Goal: Task Accomplishment & Management: Use online tool/utility

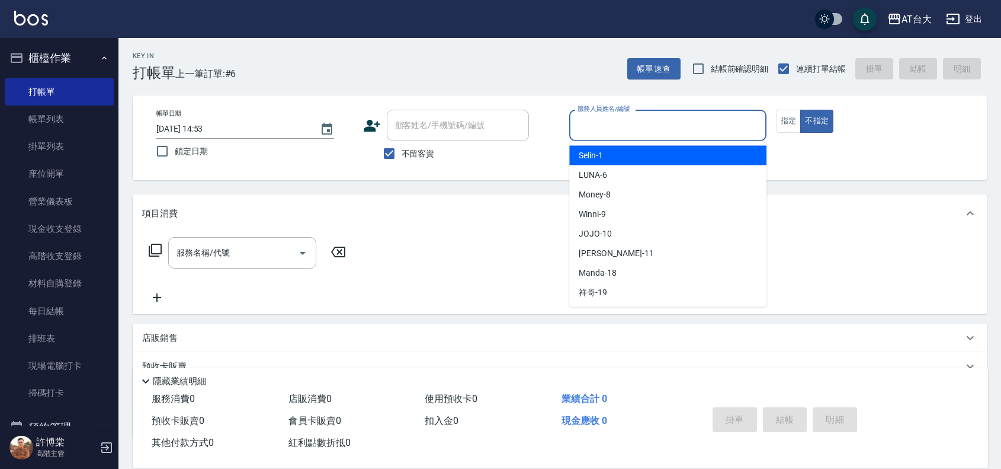
click at [631, 125] on input "服務人員姓名/編號" at bounding box center [668, 125] width 187 height 21
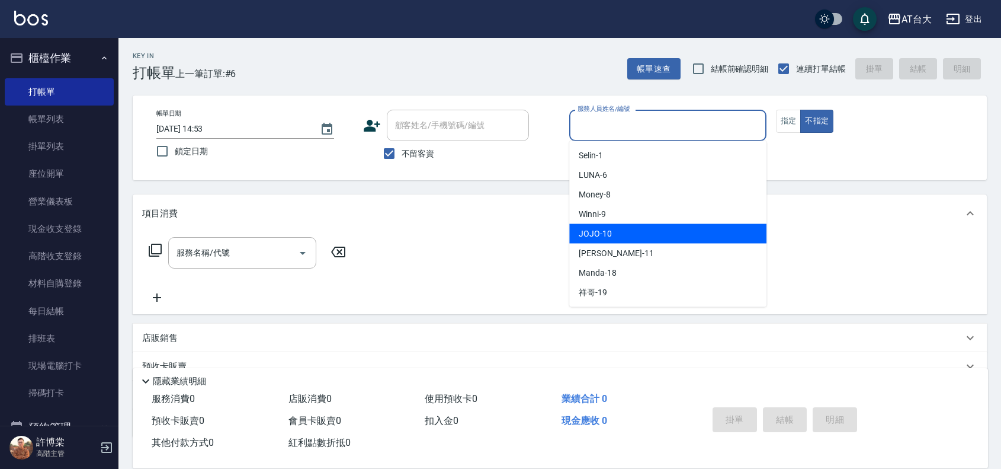
click at [618, 226] on div "JOJO -10" at bounding box center [667, 234] width 197 height 20
type input "JOJO-10"
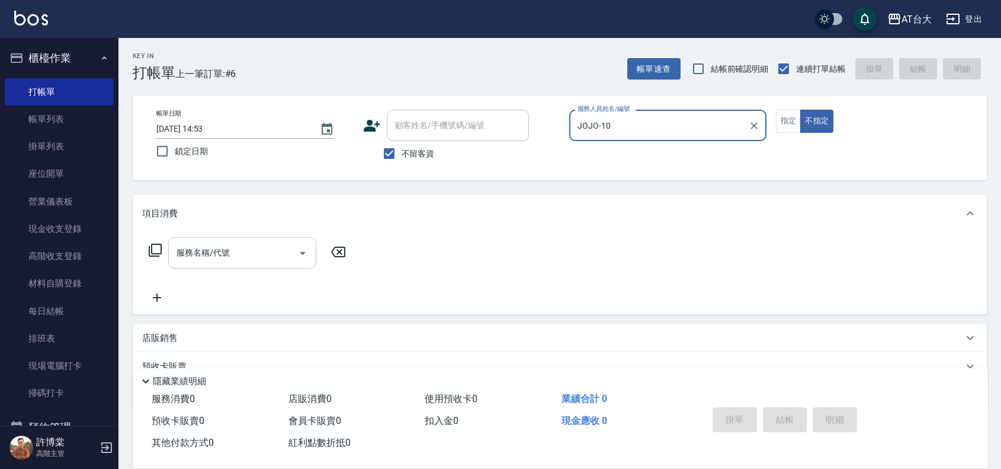
click at [232, 242] on input "服務名稱/代號" at bounding box center [234, 252] width 120 height 21
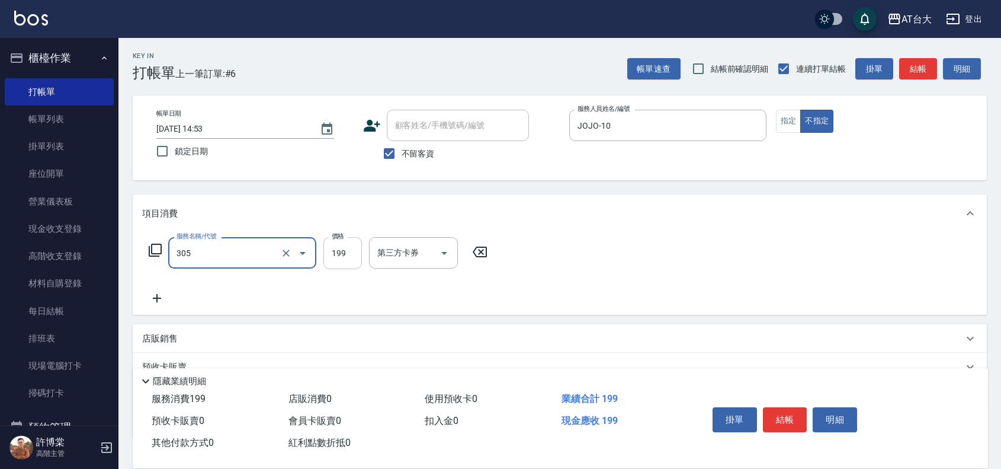
type input "剪髮(305)"
click at [348, 242] on input "199" at bounding box center [343, 253] width 39 height 32
type input "250"
click at [800, 420] on button "結帳" at bounding box center [785, 419] width 44 height 25
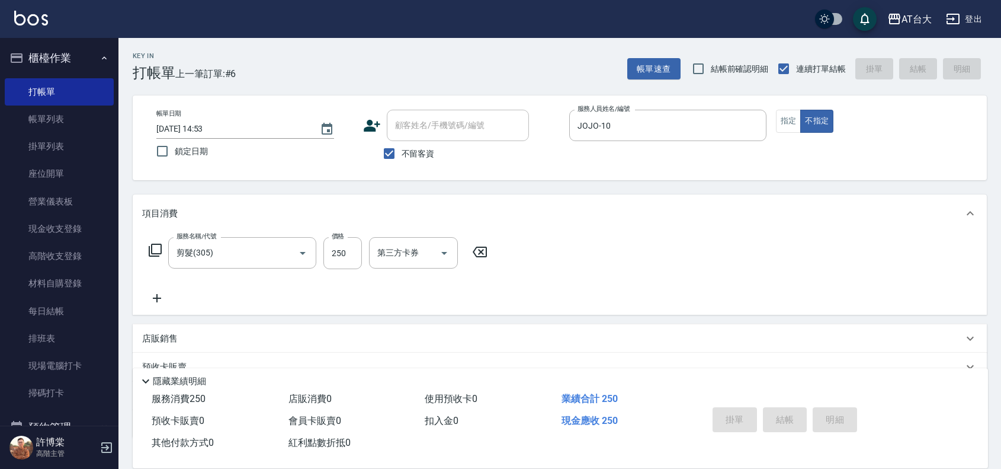
type input "[DATE] 15:44"
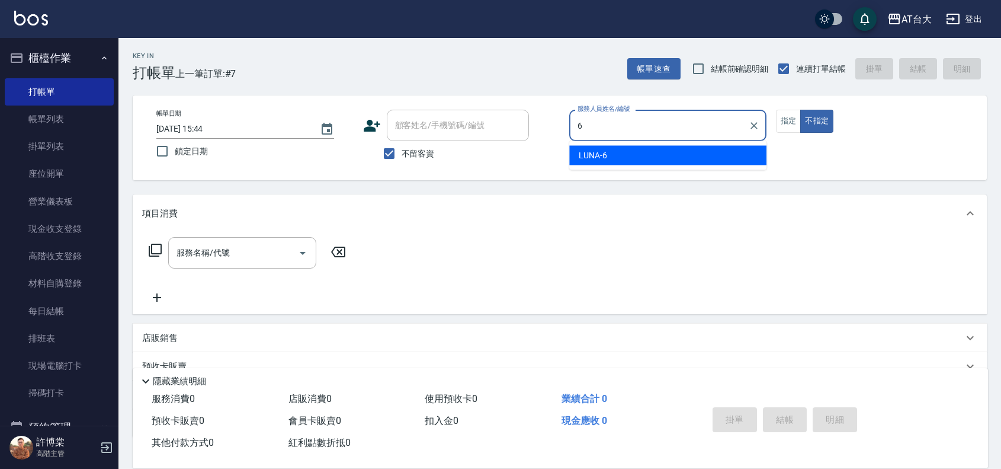
type input "LUNA-6"
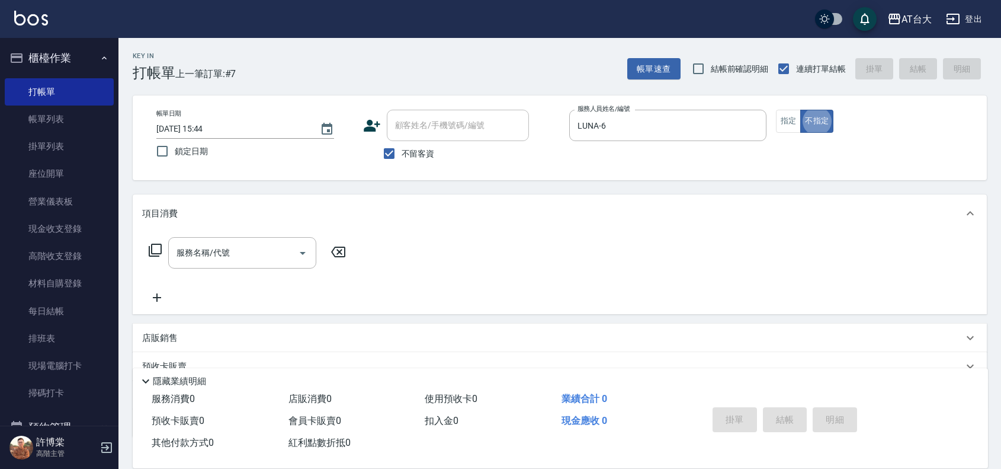
type button "false"
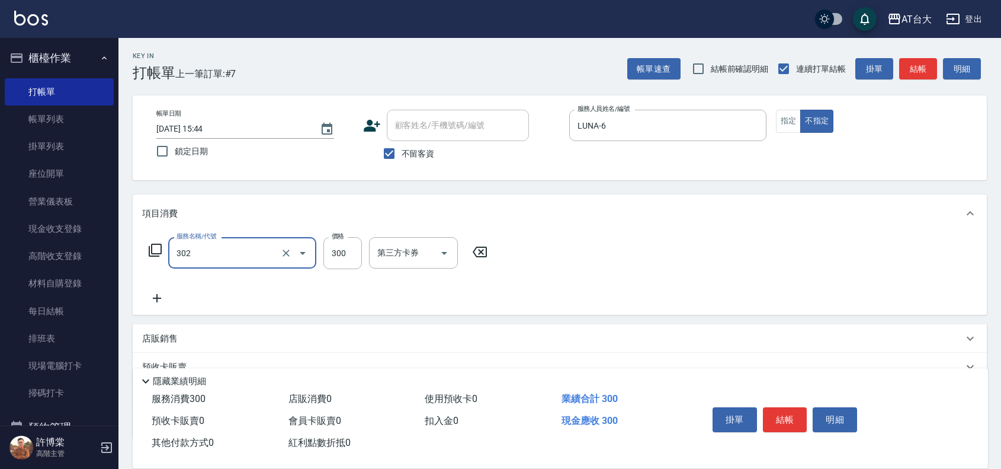
type input "剪髮(302)"
type input "250"
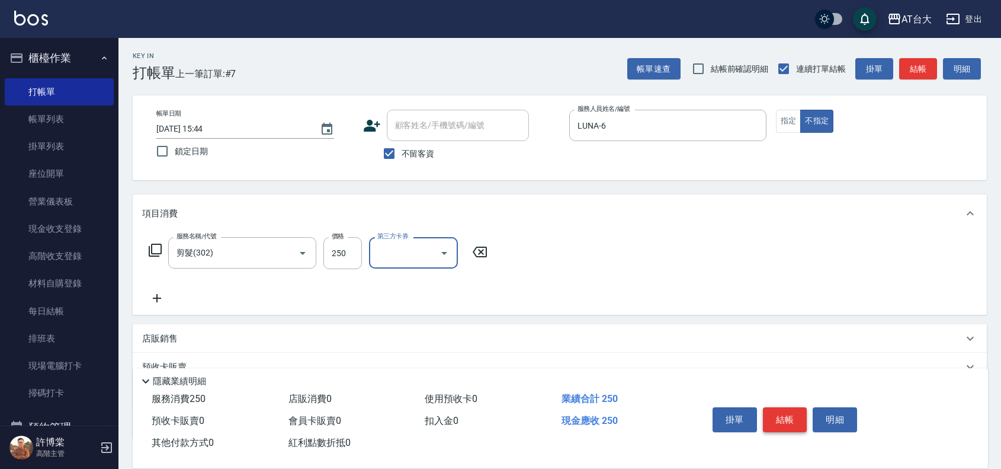
click at [798, 412] on button "結帳" at bounding box center [785, 419] width 44 height 25
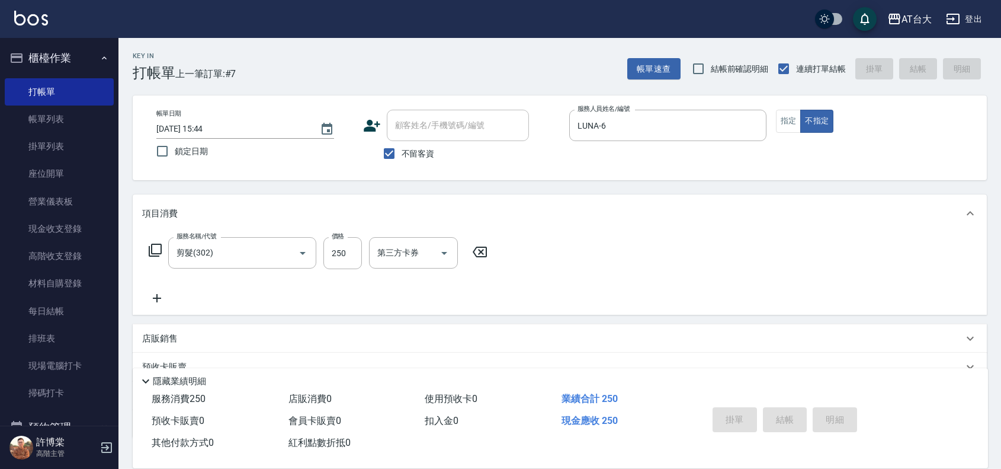
type input "[DATE] 16:00"
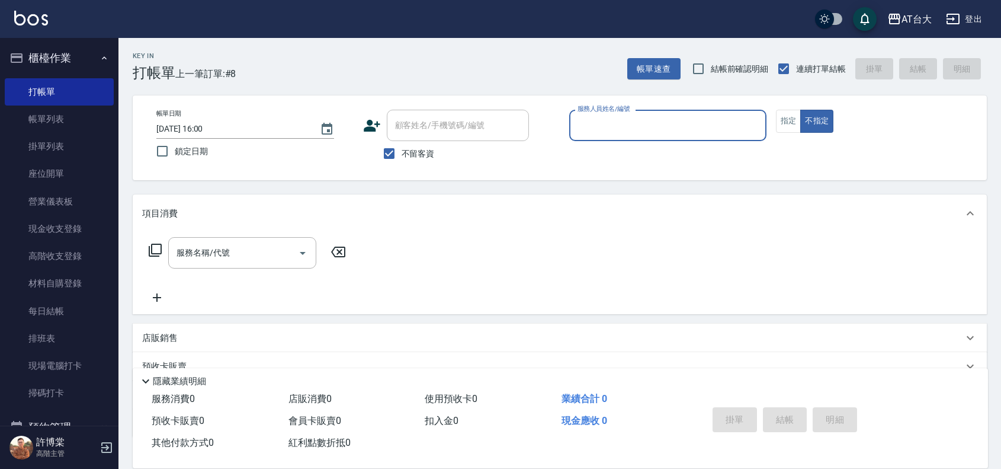
click at [683, 120] on input "服務人員姓名/編號" at bounding box center [668, 125] width 187 height 21
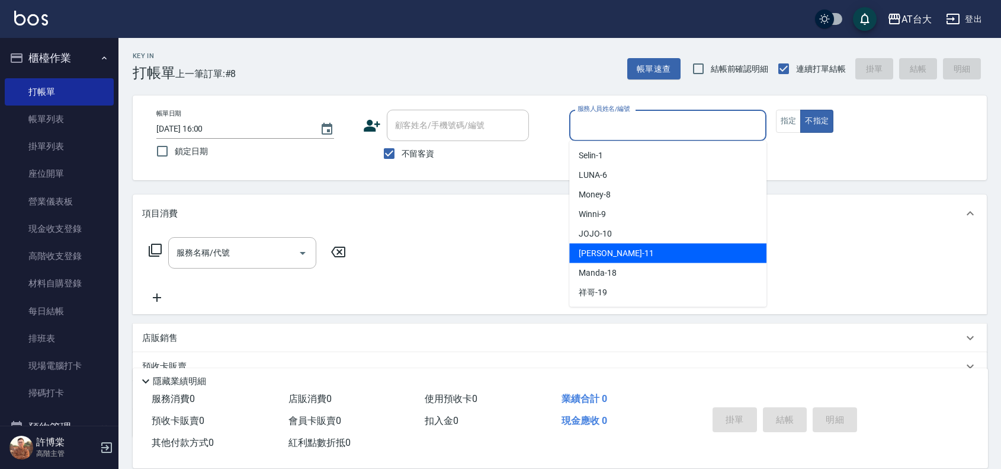
click at [636, 240] on ul "Selin -1 LUNA -6 Money -8 Winni -9 JOJO -10 [PERSON_NAME] -11 Manda -18 祥哥 -19" at bounding box center [667, 224] width 197 height 166
click at [610, 256] on span "[PERSON_NAME] -11" at bounding box center [616, 253] width 75 height 12
type input "[PERSON_NAME]-11"
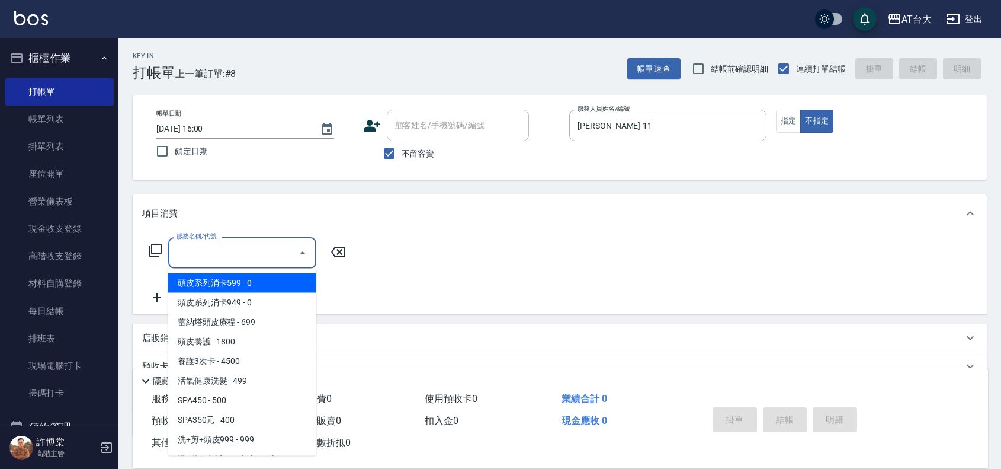
click at [274, 249] on input "服務名稱/代號" at bounding box center [234, 252] width 120 height 21
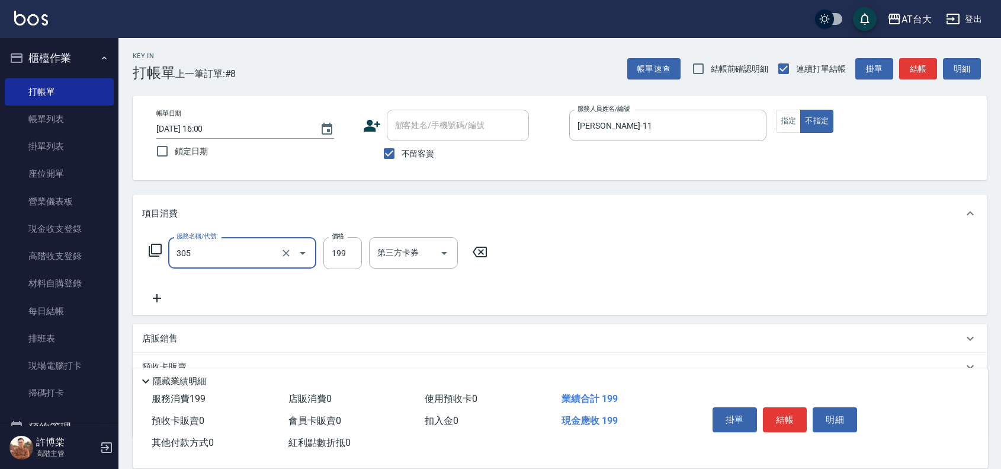
type input "剪髮(305)"
type input "250"
click at [789, 409] on button "結帳" at bounding box center [785, 419] width 44 height 25
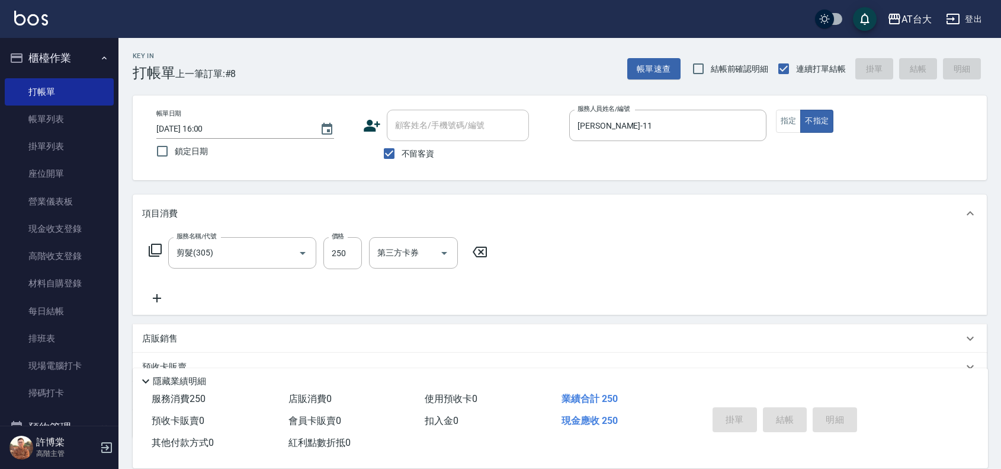
type input "[DATE] 16:21"
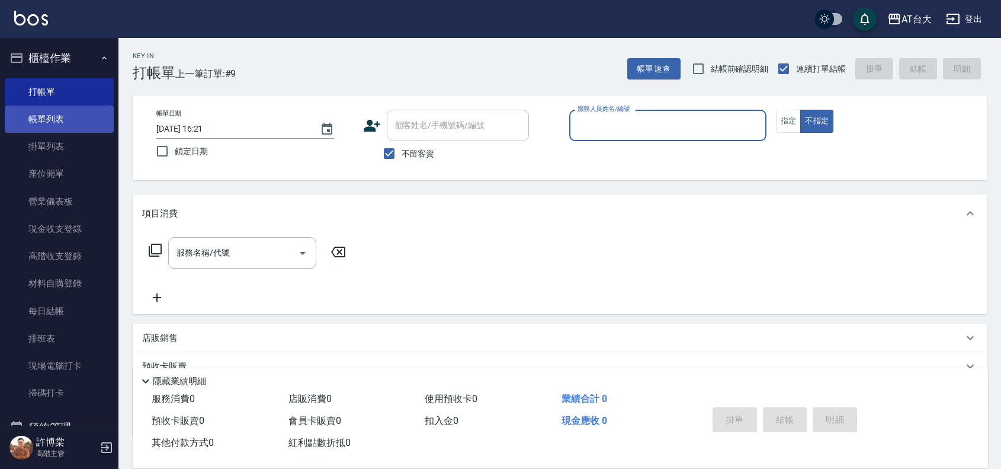
click at [40, 126] on link "帳單列表" at bounding box center [59, 118] width 109 height 27
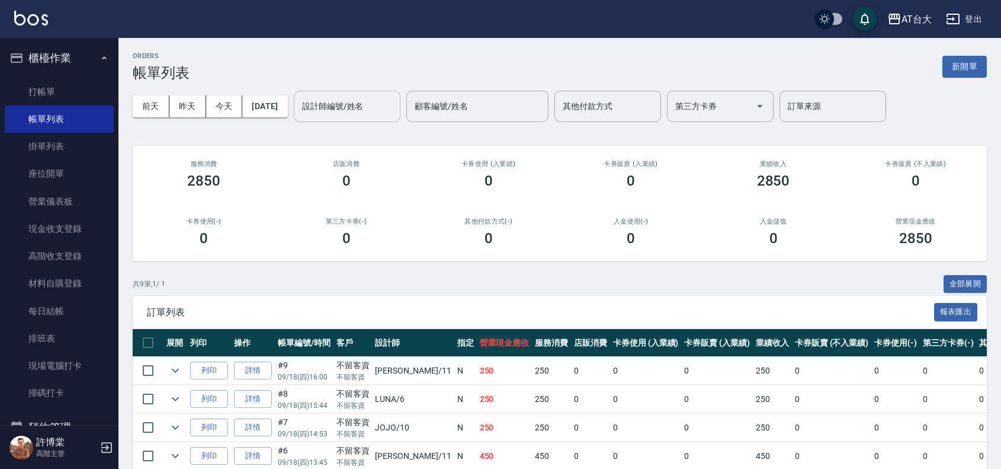
click at [354, 104] on input "設計師編號/姓名" at bounding box center [347, 106] width 96 height 21
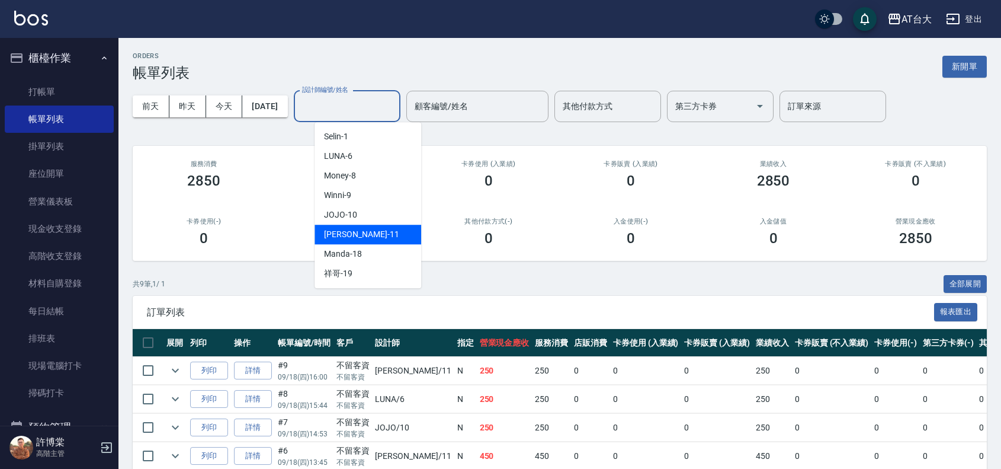
click at [359, 234] on span "[PERSON_NAME] -11" at bounding box center [361, 234] width 75 height 12
click at [377, 104] on input "[PERSON_NAME]-11" at bounding box center [338, 106] width 78 height 21
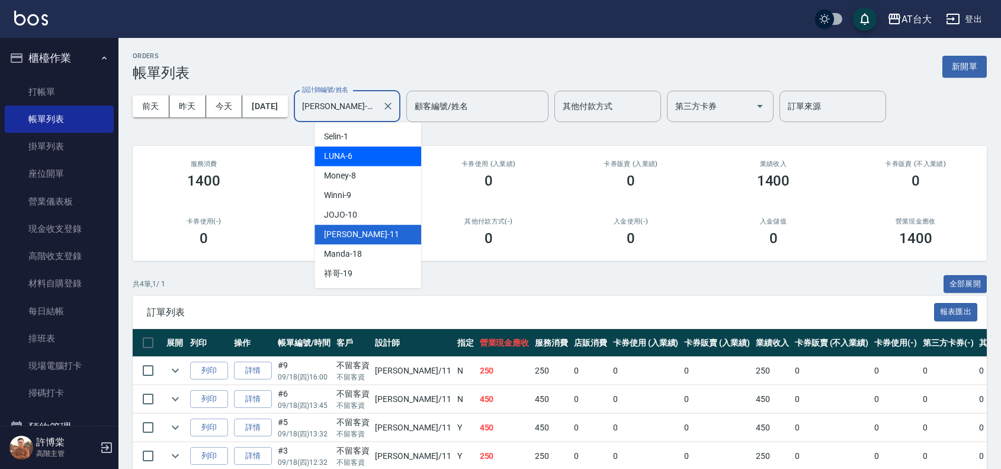
click at [378, 158] on div "LUNA -6" at bounding box center [368, 156] width 107 height 20
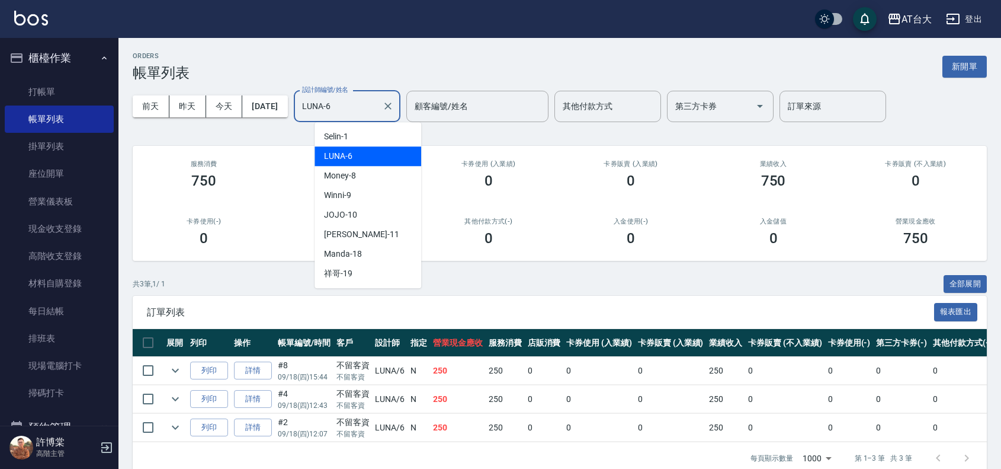
click at [373, 110] on input "LUNA-6" at bounding box center [338, 106] width 78 height 21
click at [375, 215] on div "JOJO -10" at bounding box center [368, 215] width 107 height 20
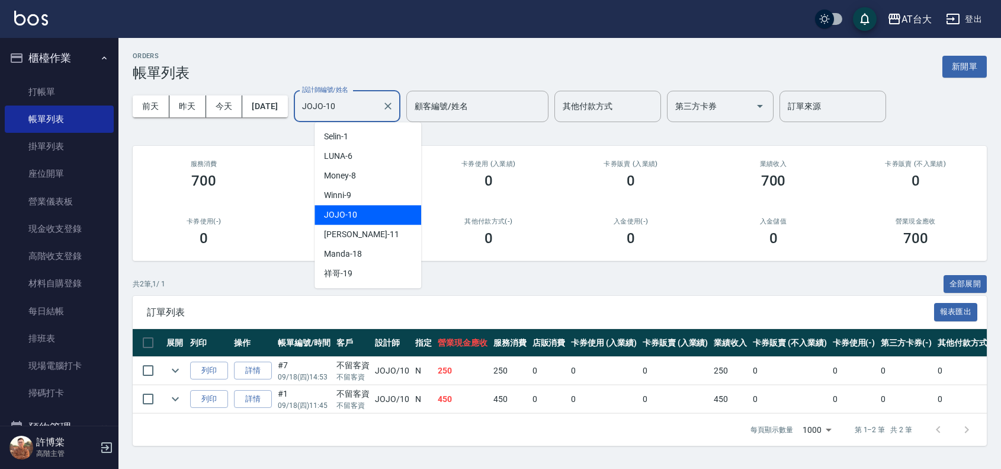
click at [372, 114] on input "JOJO-10" at bounding box center [338, 106] width 78 height 21
click at [364, 229] on div "[PERSON_NAME] -11" at bounding box center [368, 235] width 107 height 20
type input "[PERSON_NAME]-11"
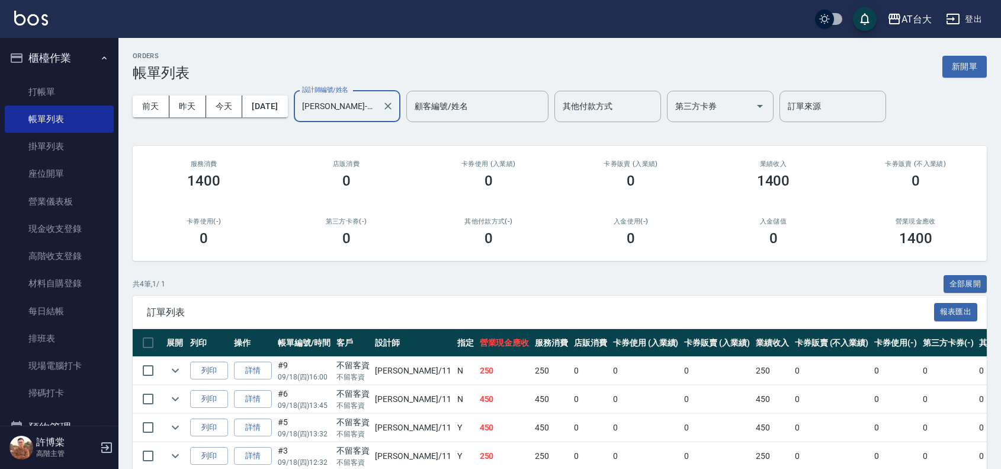
click at [375, 114] on input "[PERSON_NAME]-11" at bounding box center [338, 106] width 78 height 21
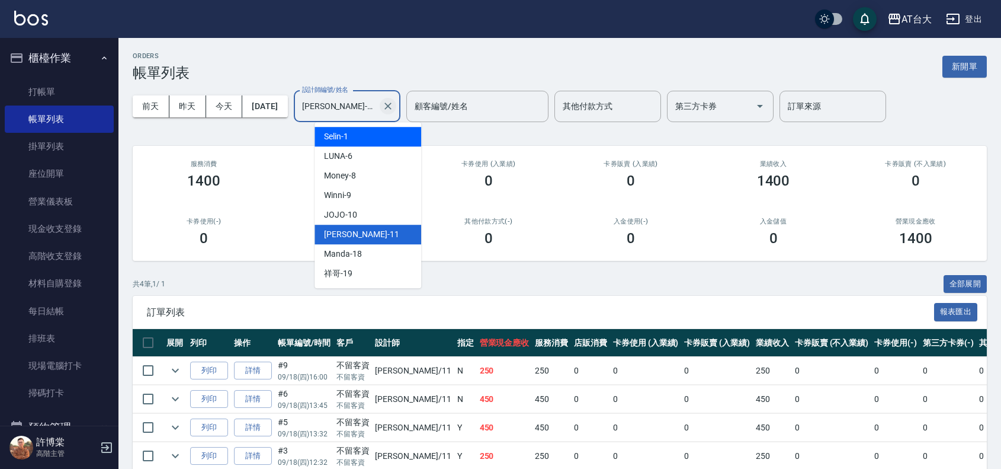
click at [394, 105] on icon "Clear" at bounding box center [388, 106] width 12 height 12
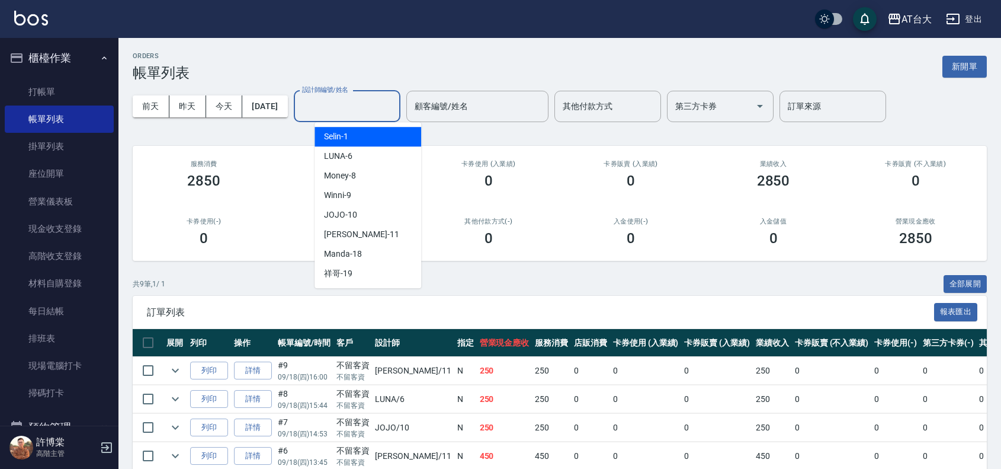
click at [255, 333] on th "操作" at bounding box center [253, 343] width 44 height 28
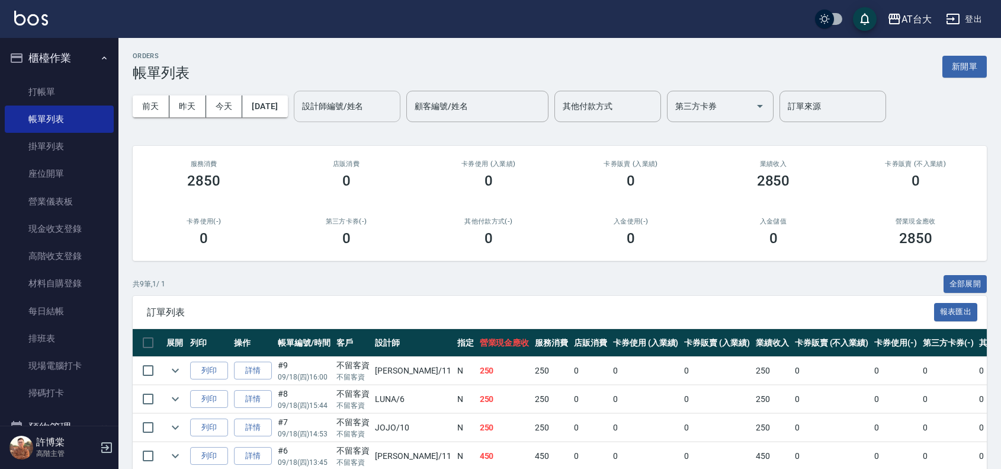
click at [984, 76] on button "新開單" at bounding box center [965, 67] width 44 height 22
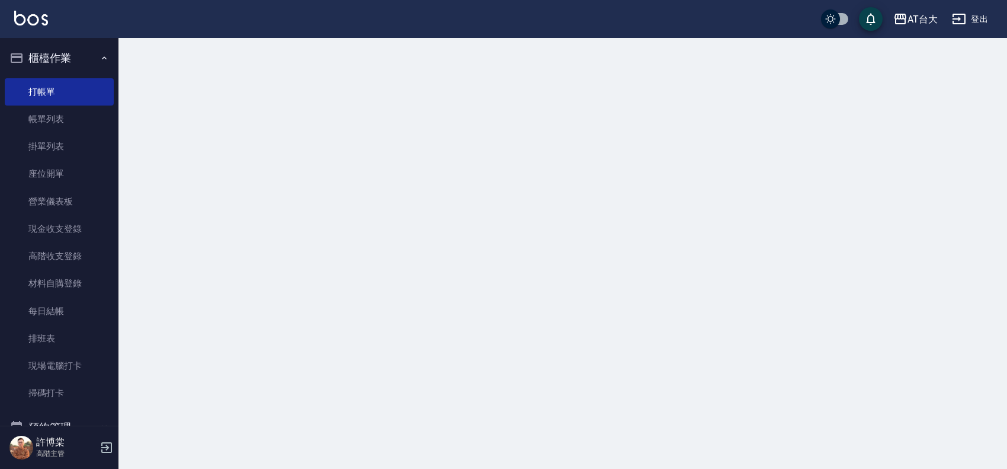
click at [980, 66] on div at bounding box center [563, 52] width 889 height 28
